Goal: Task Accomplishment & Management: Complete application form

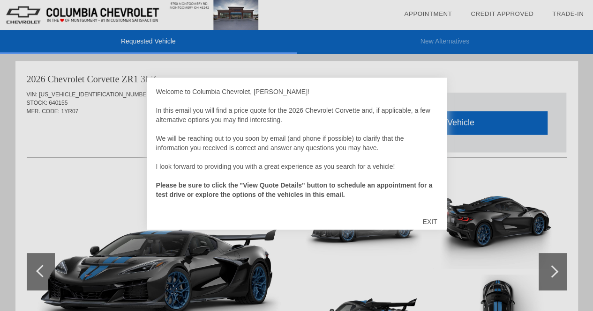
click at [431, 220] on div "EXIT" at bounding box center [429, 222] width 33 height 28
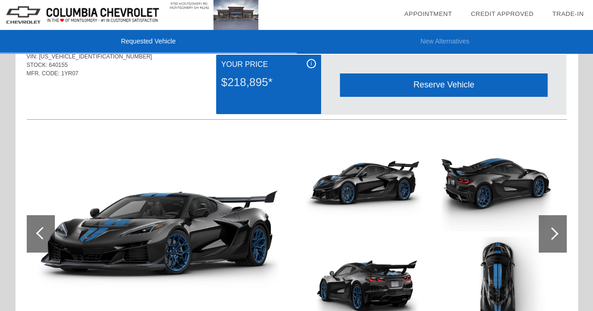
scroll to position [94, 0]
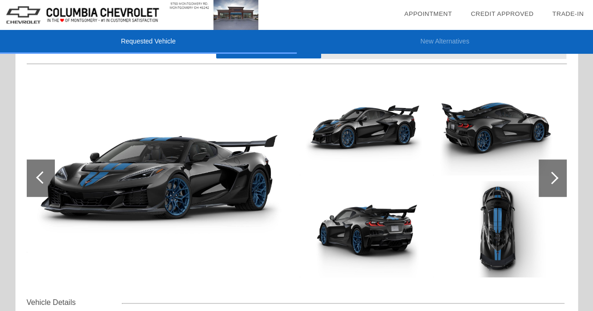
click at [554, 178] on div at bounding box center [551, 178] width 13 height 13
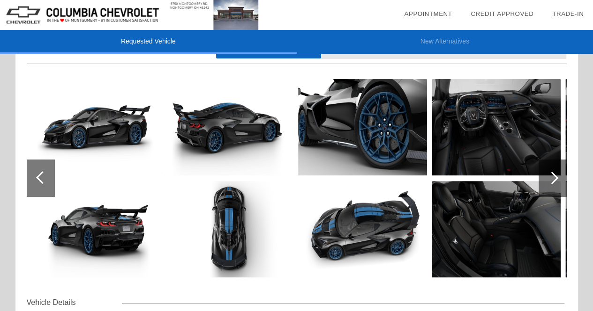
click at [554, 178] on div at bounding box center [551, 178] width 13 height 13
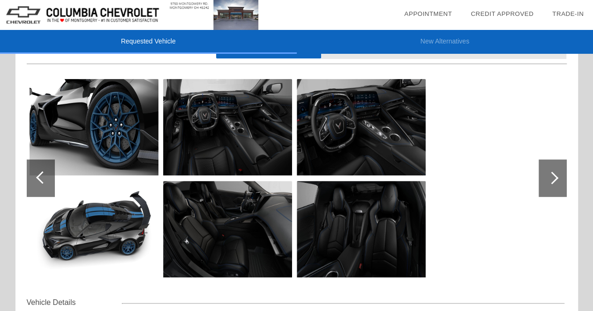
click at [554, 178] on div at bounding box center [551, 178] width 13 height 13
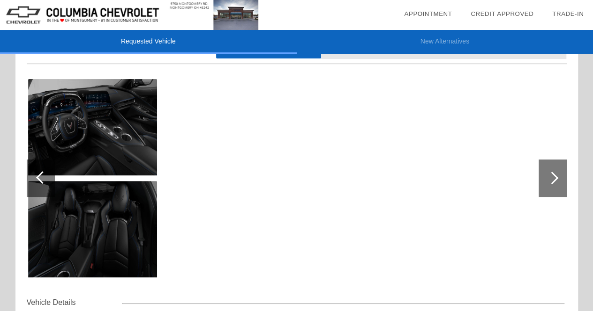
click at [554, 178] on div at bounding box center [551, 178] width 13 height 13
click at [40, 178] on div at bounding box center [42, 177] width 13 height 13
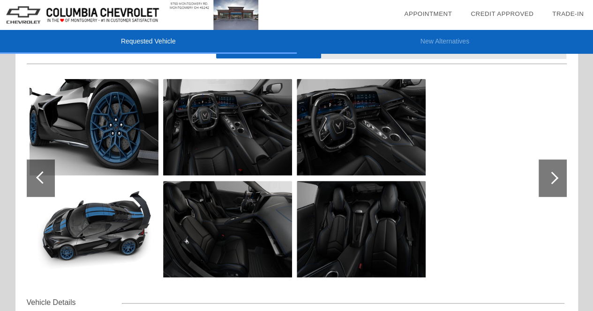
click at [254, 144] on img at bounding box center [227, 127] width 129 height 96
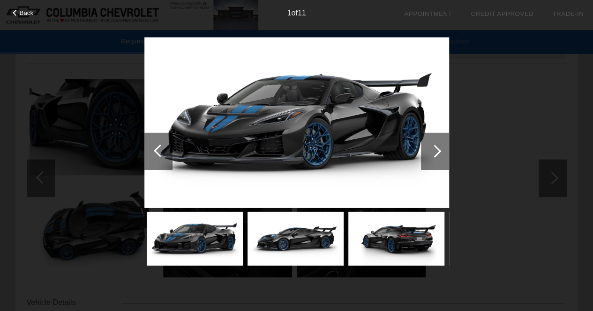
click at [439, 154] on div at bounding box center [435, 151] width 28 height 37
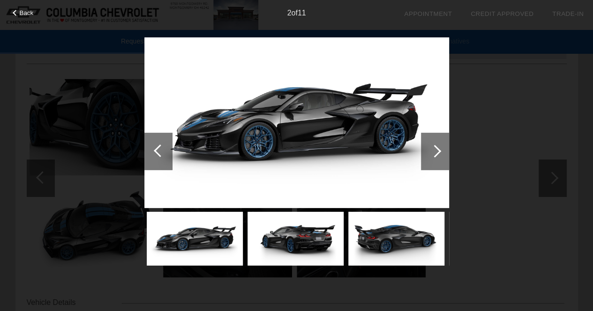
click at [433, 161] on div at bounding box center [435, 151] width 28 height 37
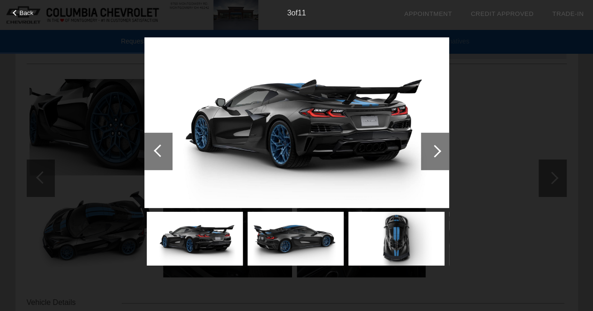
click at [433, 161] on div at bounding box center [435, 151] width 28 height 37
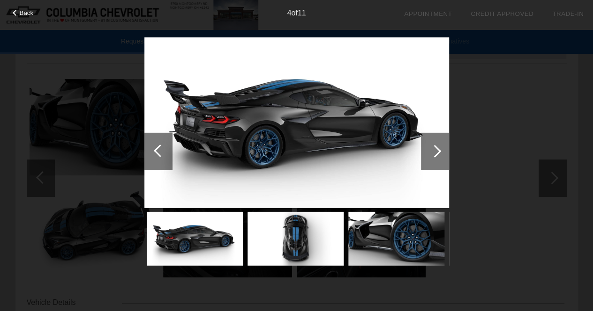
click at [434, 161] on div at bounding box center [435, 151] width 28 height 37
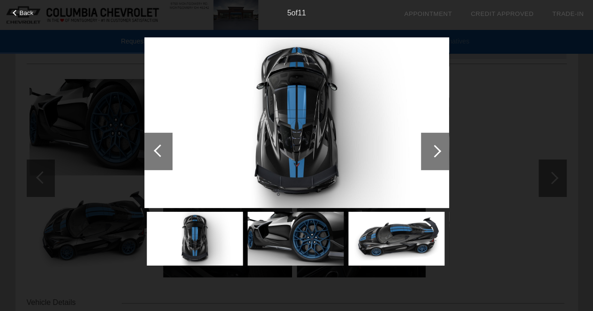
click at [434, 161] on div at bounding box center [435, 151] width 28 height 37
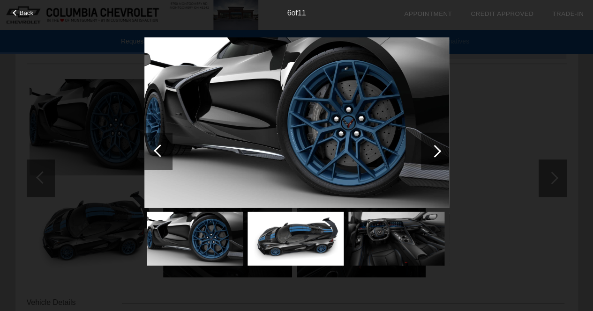
click at [434, 161] on div at bounding box center [435, 151] width 28 height 37
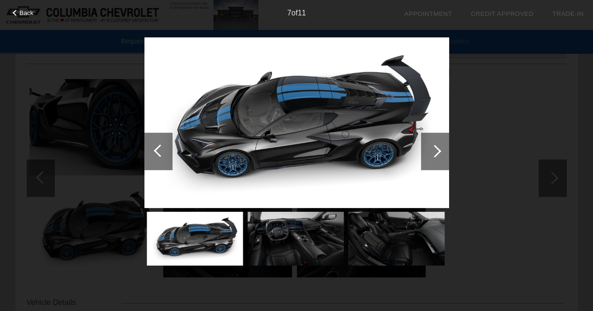
click at [434, 160] on div at bounding box center [435, 151] width 28 height 37
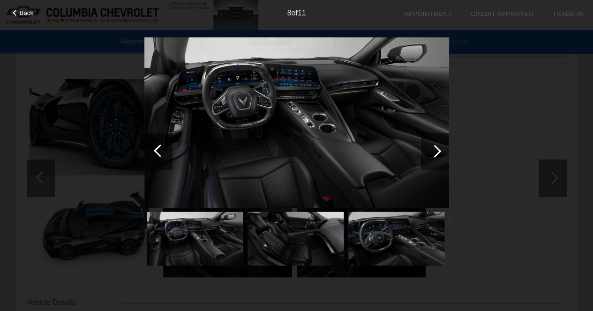
click at [434, 160] on div at bounding box center [435, 151] width 28 height 37
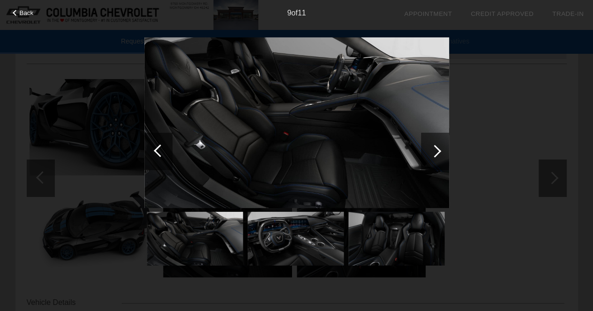
click at [260, 159] on img at bounding box center [296, 122] width 304 height 171
click at [153, 148] on div at bounding box center [158, 151] width 28 height 37
